Goal: Task Accomplishment & Management: Manage account settings

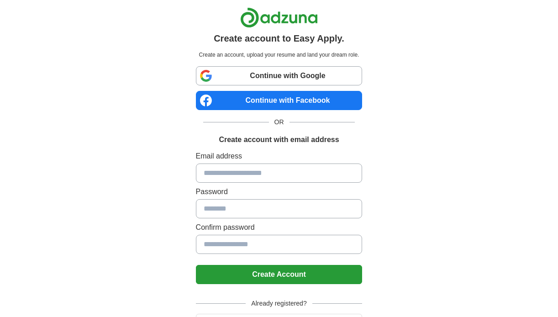
click at [267, 175] on input at bounding box center [279, 172] width 167 height 19
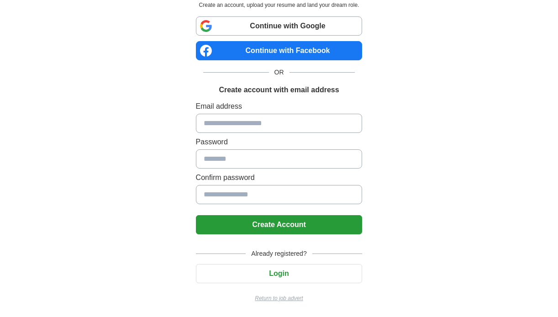
click at [288, 283] on div "Already registered? Login Return to job advert" at bounding box center [279, 271] width 167 height 61
click at [292, 275] on button "Login" at bounding box center [279, 273] width 167 height 19
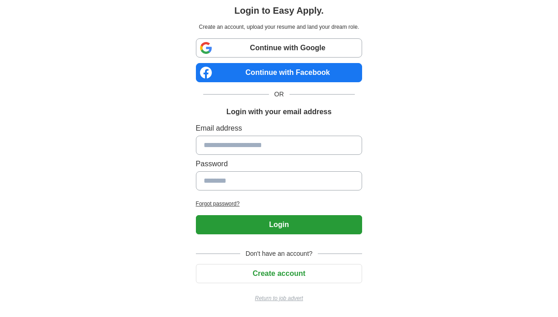
click at [258, 144] on input at bounding box center [279, 145] width 167 height 19
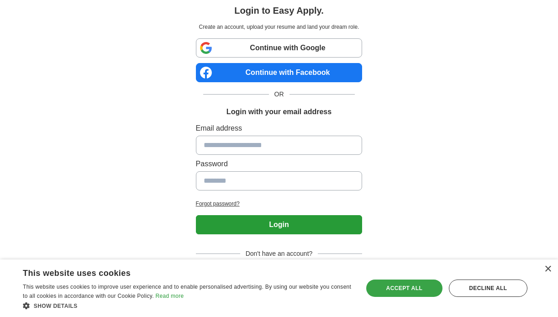
click at [406, 290] on div "Accept all" at bounding box center [404, 287] width 76 height 17
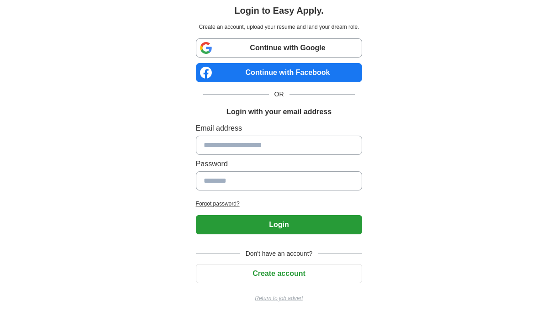
click at [242, 135] on div "Email address Password" at bounding box center [279, 158] width 167 height 71
click at [247, 146] on input at bounding box center [279, 145] width 167 height 19
type input "**********"
click at [196, 215] on button "Login" at bounding box center [279, 224] width 167 height 19
